Goal: Entertainment & Leisure: Browse casually

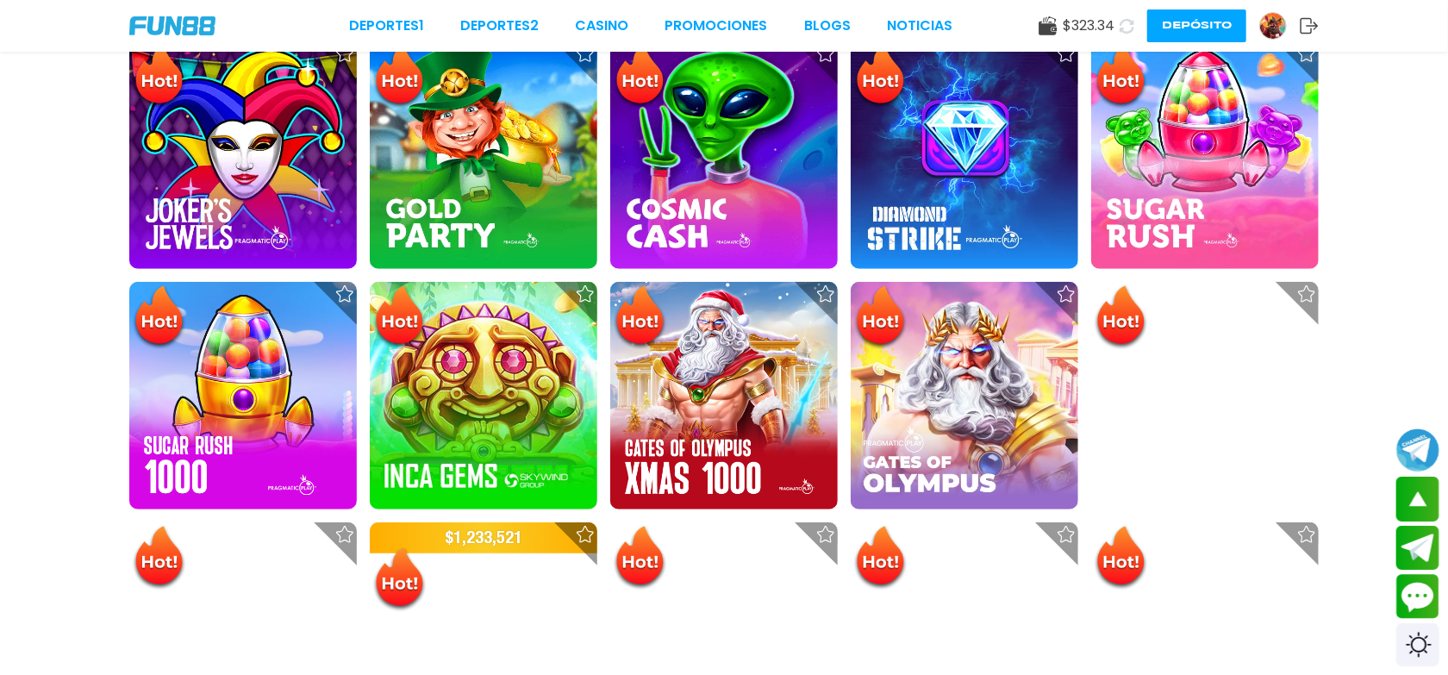
scroll to position [258, 0]
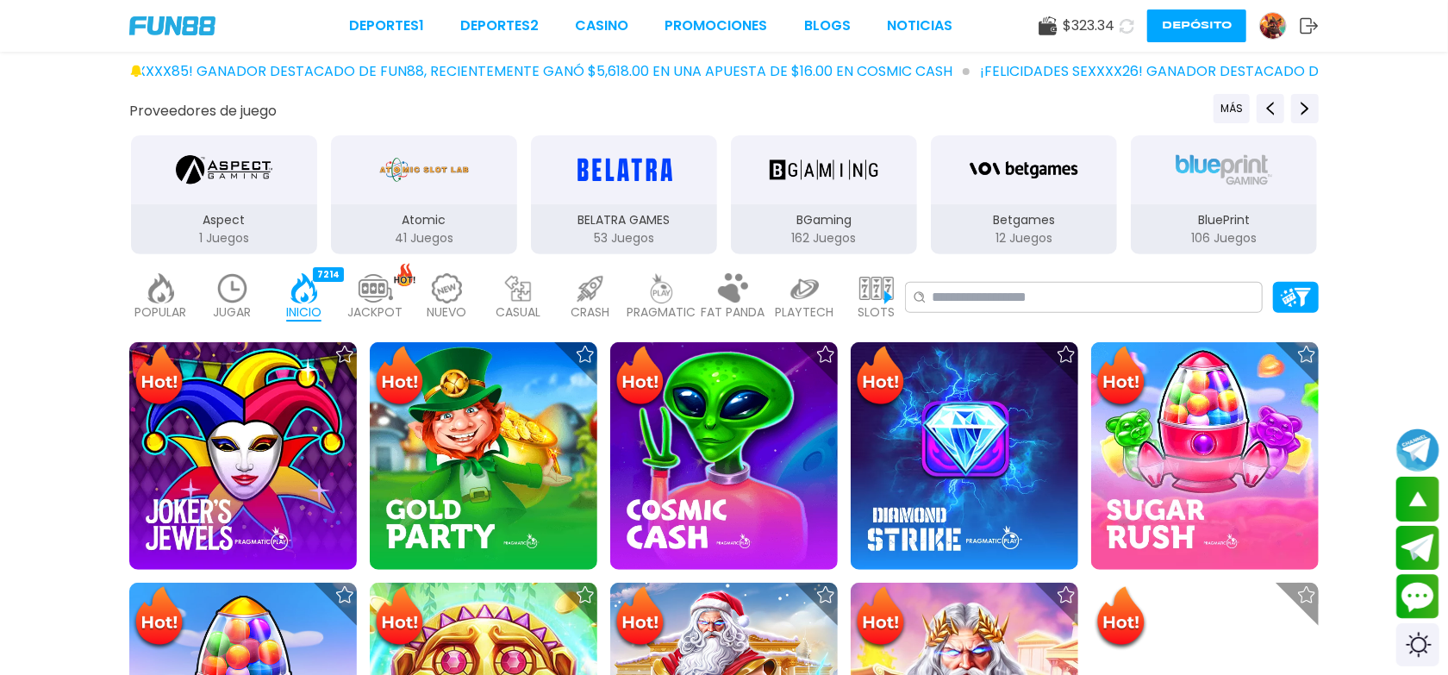
drag, startPoint x: 454, startPoint y: 256, endPoint x: 456, endPoint y: 266, distance: 10.5
click at [447, 297] on img at bounding box center [447, 288] width 34 height 30
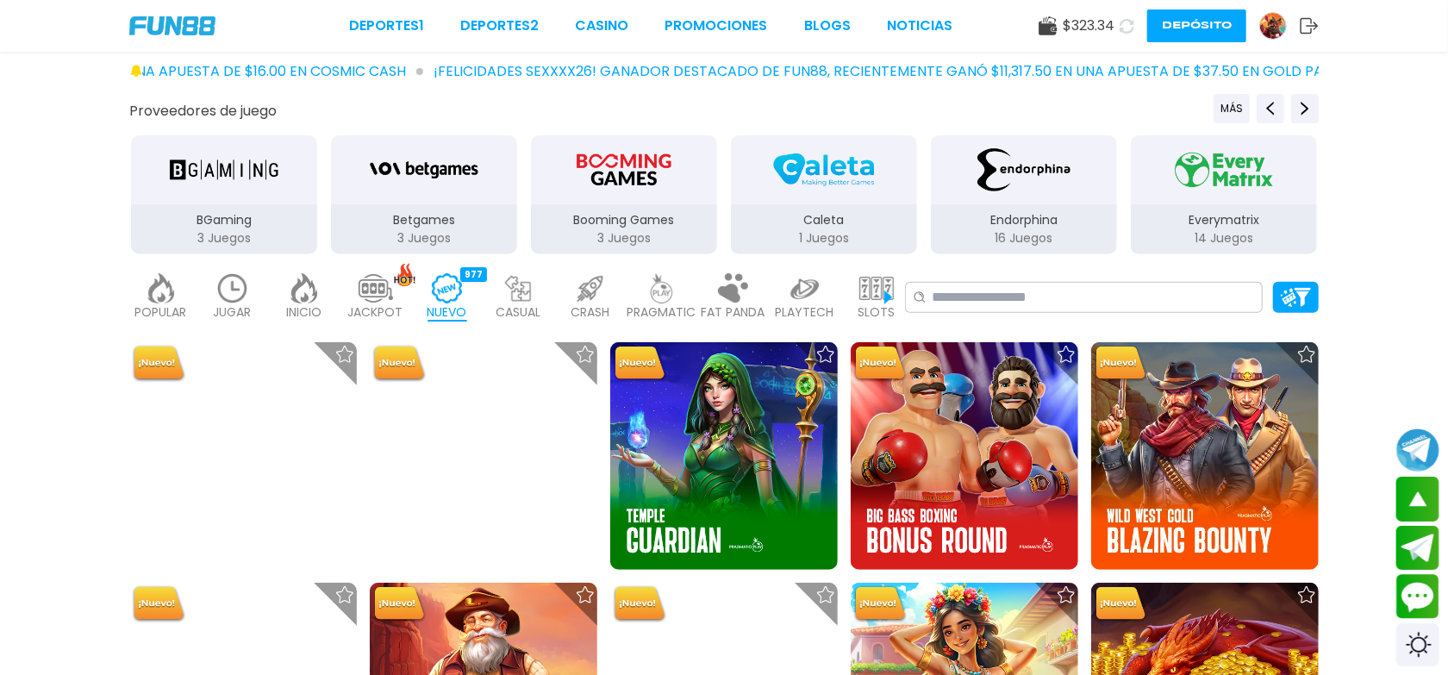
drag, startPoint x: 210, startPoint y: 322, endPoint x: 215, endPoint y: 314, distance: 9.6
click at [212, 322] on div "JUGAR 45" at bounding box center [232, 297] width 63 height 69
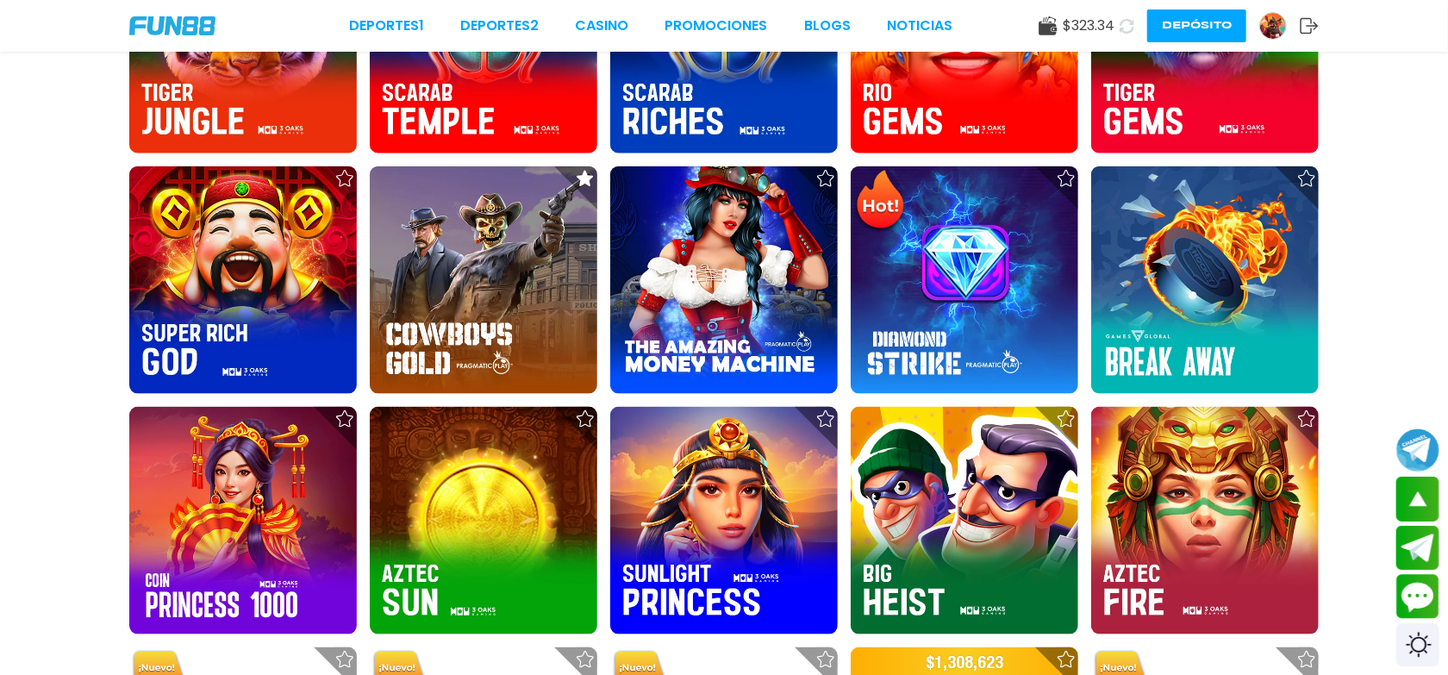
scroll to position [1163, 0]
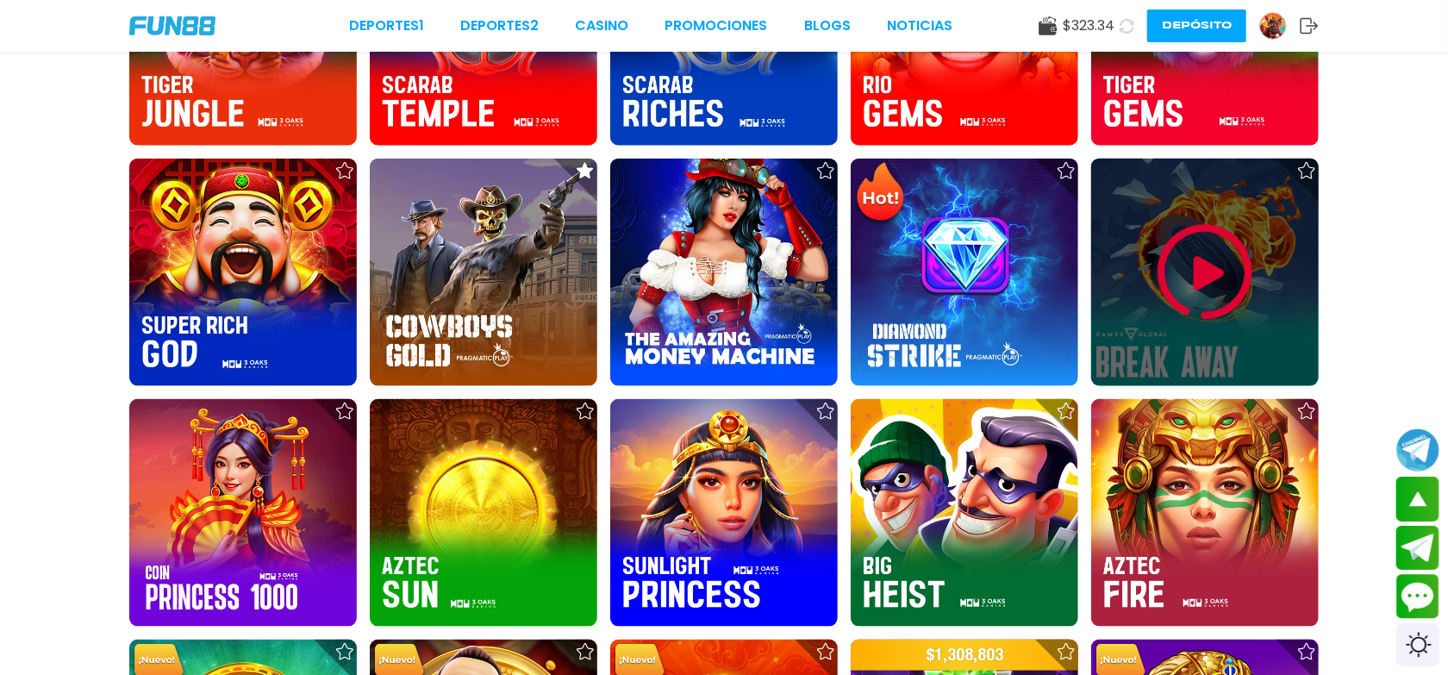
click at [1213, 265] on img at bounding box center [1205, 272] width 103 height 103
